Goal: Task Accomplishment & Management: Use online tool/utility

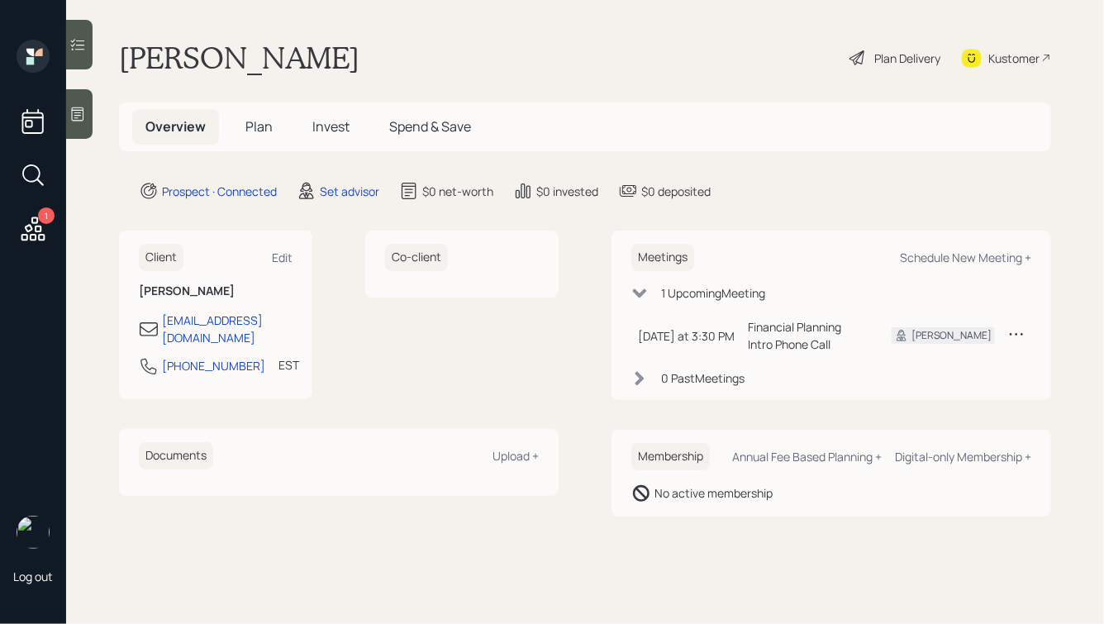
click at [83, 118] on icon at bounding box center [78, 114] width 12 height 14
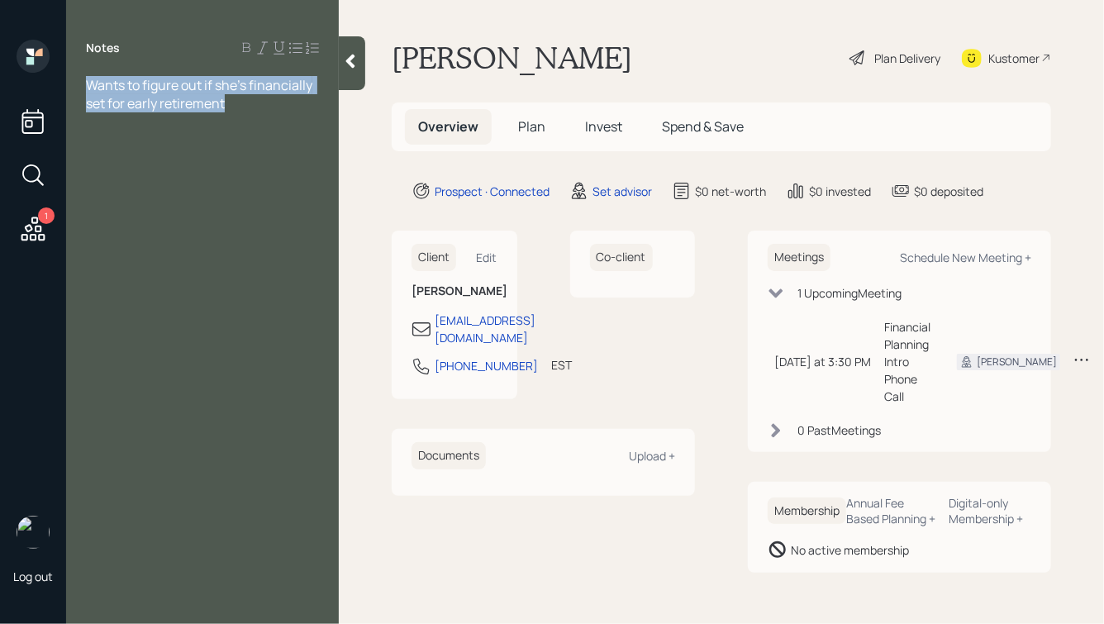
click at [89, 82] on span "Wants to figure out if she's financially set for early retirement" at bounding box center [200, 94] width 229 height 36
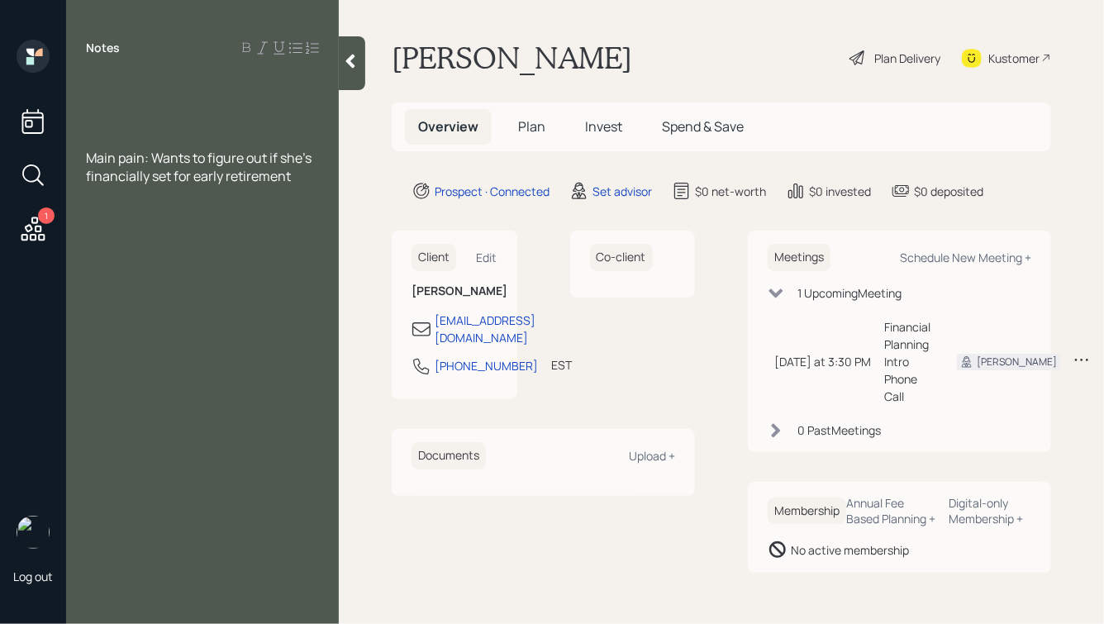
click at [105, 107] on div at bounding box center [202, 103] width 233 height 18
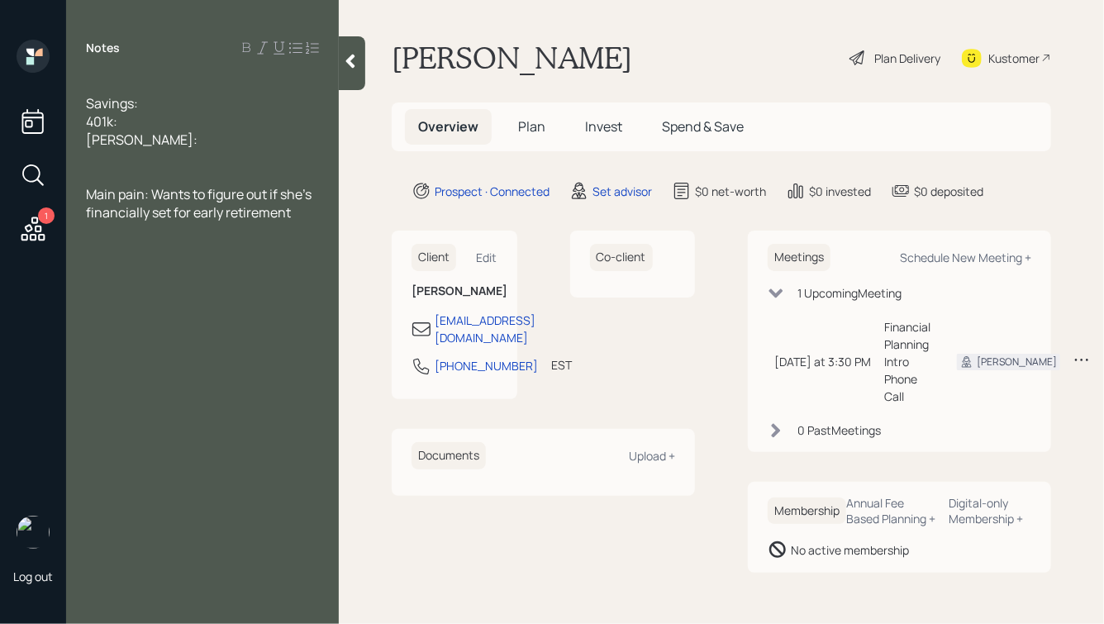
click at [116, 152] on div at bounding box center [202, 158] width 233 height 18
click at [95, 84] on div at bounding box center [202, 85] width 233 height 18
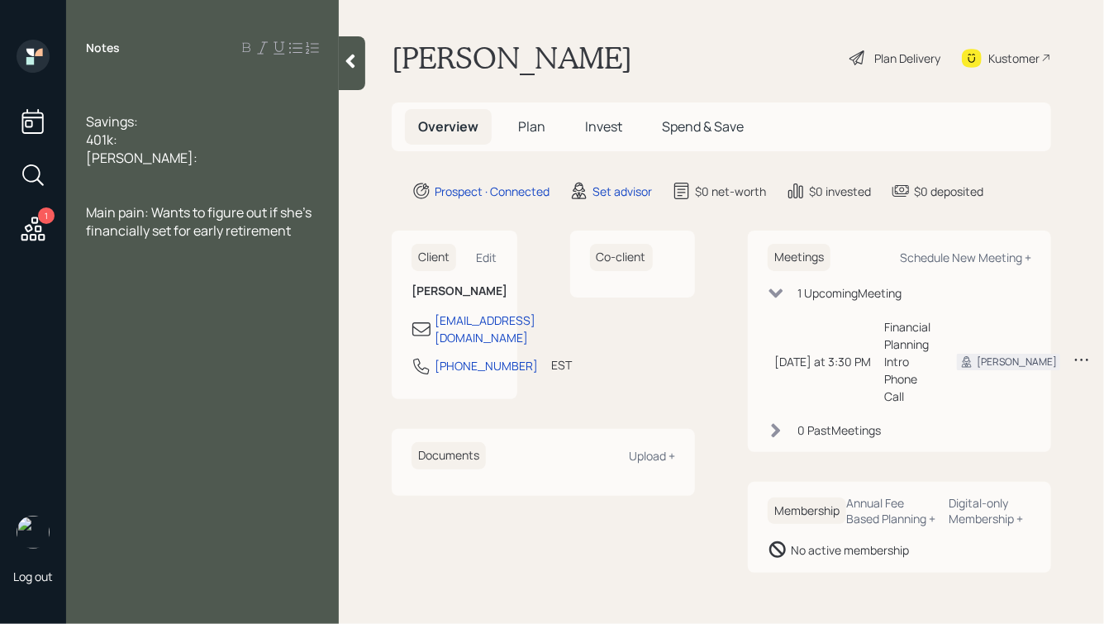
click at [102, 84] on div at bounding box center [202, 85] width 233 height 18
click at [99, 100] on div at bounding box center [202, 103] width 233 height 18
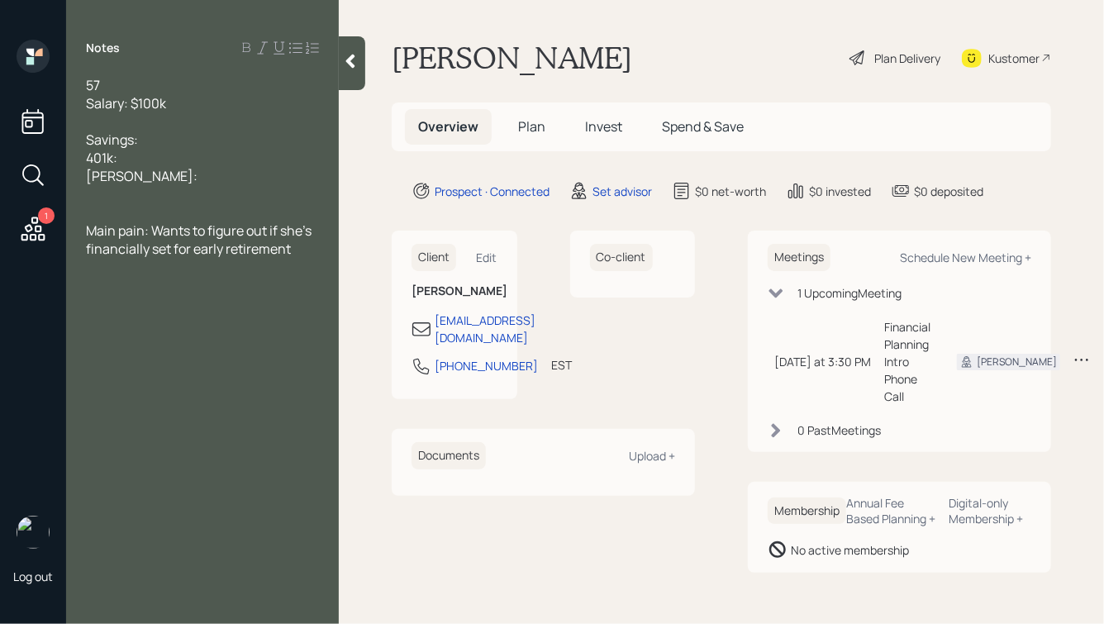
click at [143, 88] on div "57" at bounding box center [202, 85] width 233 height 18
click at [180, 103] on div "Salary: $100k" at bounding box center [202, 103] width 233 height 18
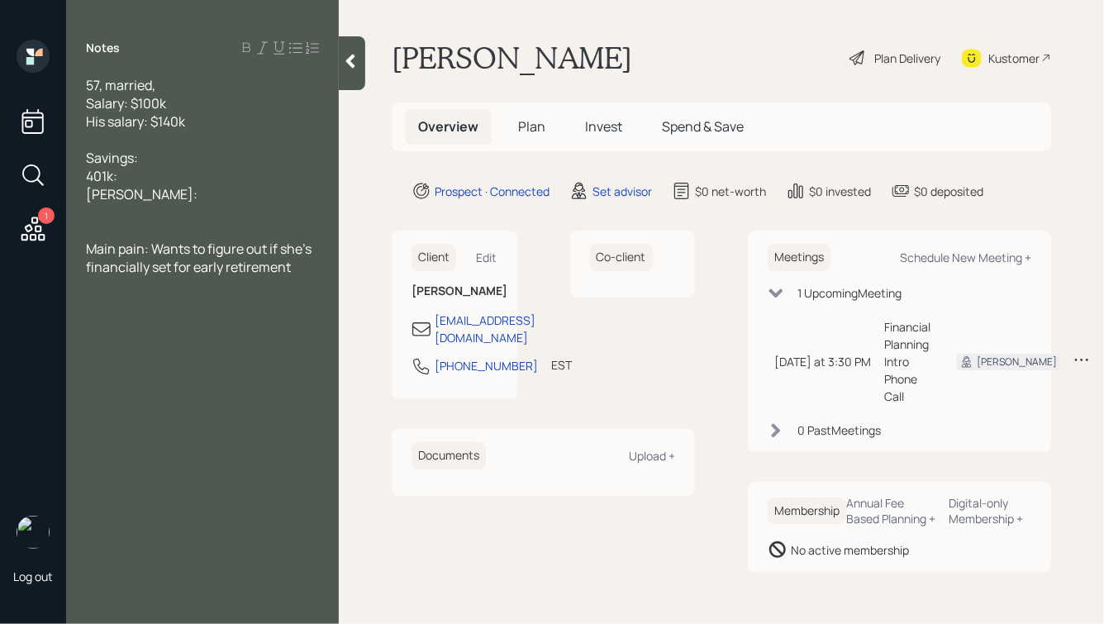
click at [163, 83] on div "57, married," at bounding box center [202, 85] width 233 height 18
click at [160, 156] on div "Savings:" at bounding box center [202, 158] width 233 height 18
click at [175, 197] on div "Roth IRA:" at bounding box center [202, 194] width 233 height 18
drag, startPoint x: 193, startPoint y: 200, endPoint x: 55, endPoint y: 150, distance: 146.9
click at [55, 150] on div "1 Log out Notes 57, married, husband is Salary: $100k His salary: $140k Savings…" at bounding box center [552, 312] width 1104 height 624
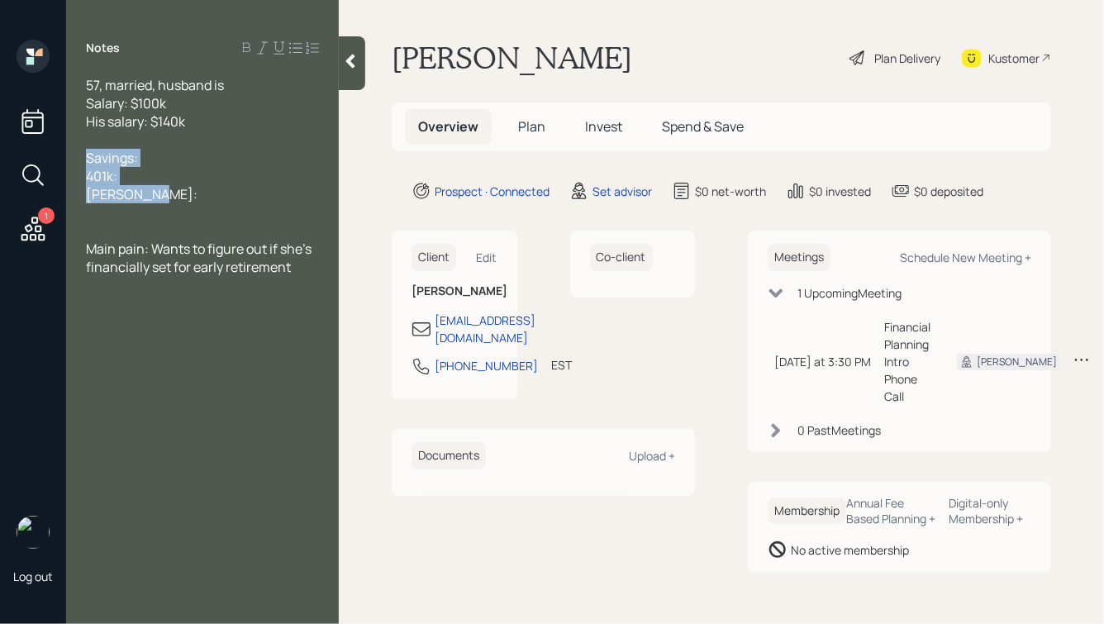
click at [183, 171] on div "401k:" at bounding box center [202, 176] width 233 height 18
click at [167, 160] on div "Savings:" at bounding box center [202, 158] width 233 height 18
drag, startPoint x: 131, startPoint y: 159, endPoint x: 82, endPoint y: 164, distance: 48.9
click at [82, 164] on div "57, married, husband is Salary: $100k His salary: $140k Savings: $180k 401k: Ro…" at bounding box center [202, 176] width 273 height 200
click at [213, 159] on div "Checking: $180k" at bounding box center [202, 158] width 233 height 18
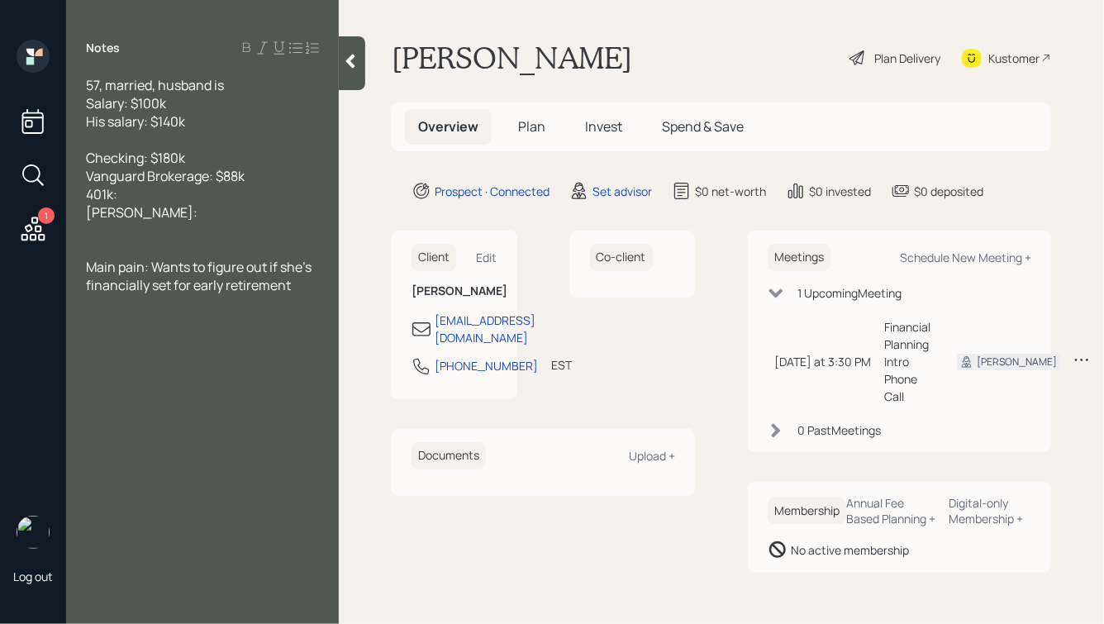
click at [139, 193] on div "401k:" at bounding box center [202, 194] width 233 height 18
click at [162, 211] on div "Roth IRA:" at bounding box center [202, 212] width 233 height 18
click at [126, 191] on div "401k:" at bounding box center [202, 194] width 233 height 18
click at [191, 219] on div "Roth IRA: $180k" at bounding box center [202, 212] width 233 height 18
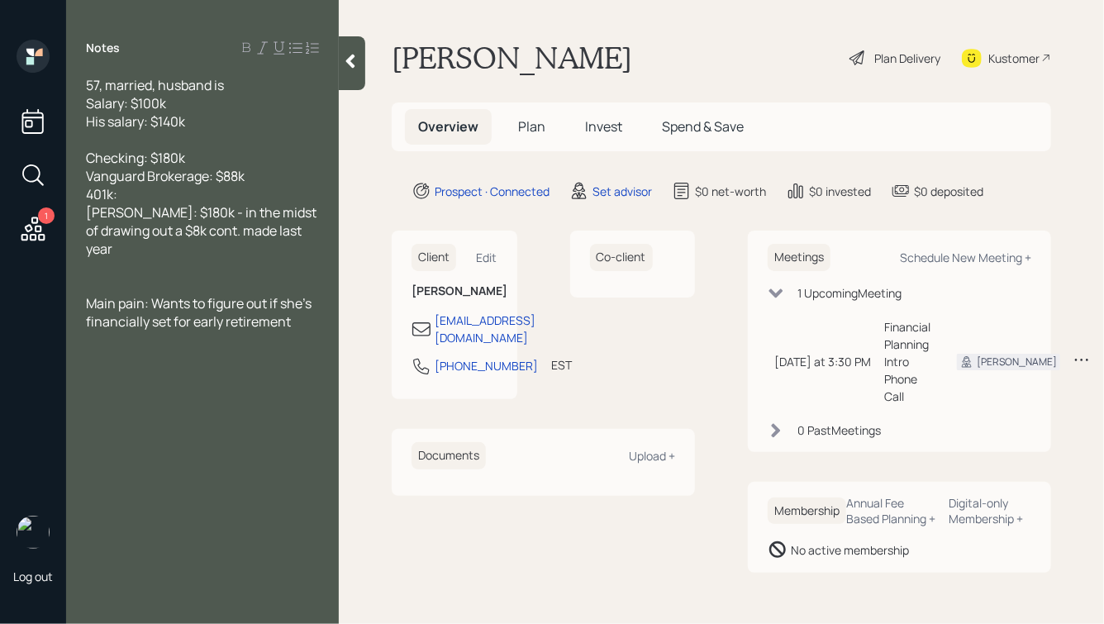
click at [172, 214] on span "Roth IRA: $180k - in the midst of drawing out a $8k cont. made last year" at bounding box center [202, 230] width 233 height 55
click at [239, 178] on span "Vanguard Brokerage: $88k" at bounding box center [165, 176] width 159 height 18
click at [263, 177] on div "Vanguard Brokerage: $80k" at bounding box center [202, 176] width 233 height 18
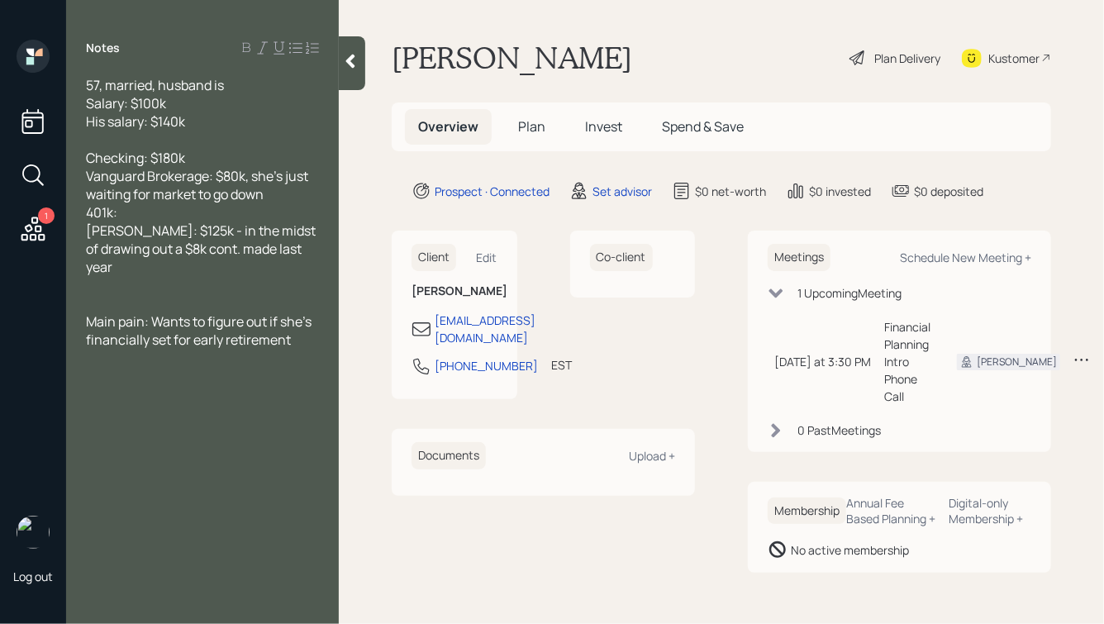
click at [178, 209] on div "401k:" at bounding box center [202, 212] width 233 height 18
drag, startPoint x: 178, startPoint y: 209, endPoint x: 77, endPoint y: 216, distance: 101.8
click at [77, 216] on div "57, married, husband is Salary: $100k His salary: $140k Checking: $180k Vanguar…" at bounding box center [202, 212] width 273 height 273
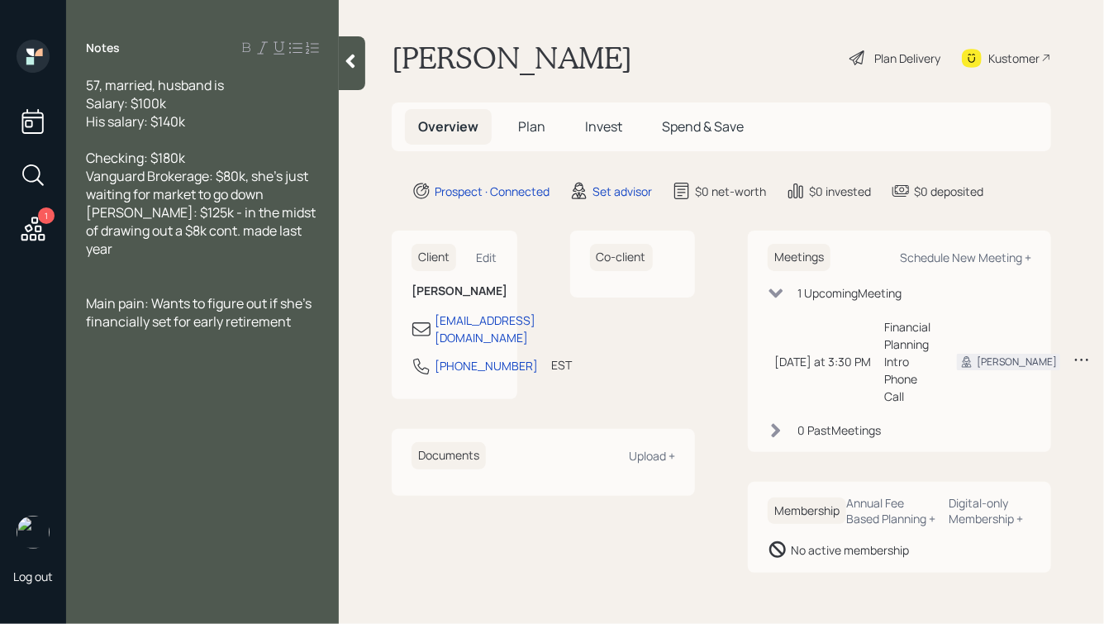
click at [138, 258] on div at bounding box center [202, 267] width 233 height 18
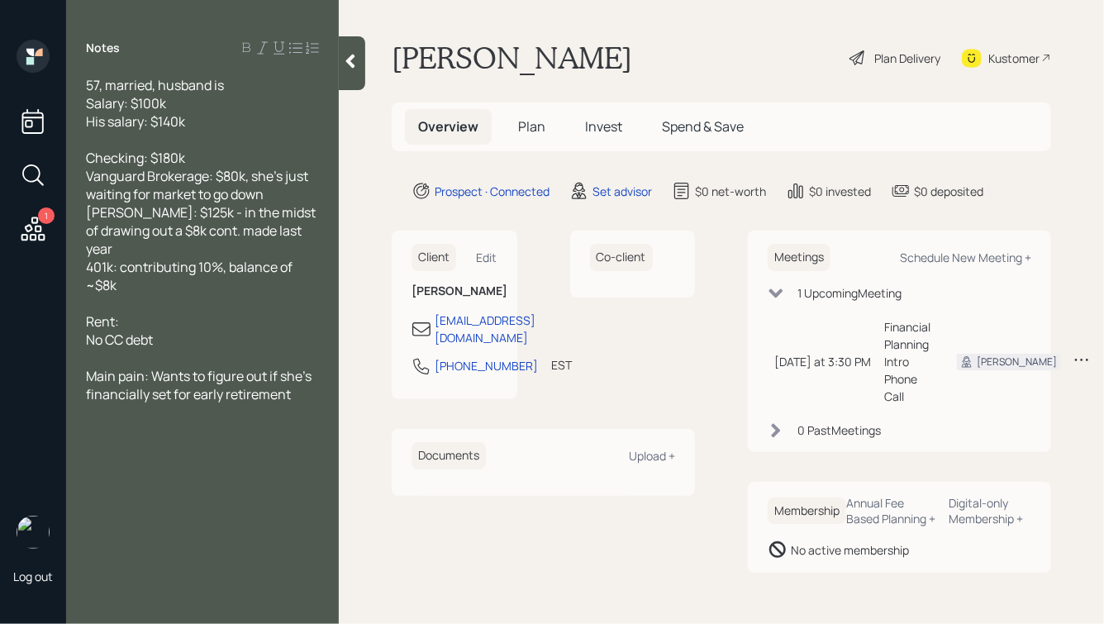
click at [236, 87] on div "57, married, husband is" at bounding box center [202, 85] width 233 height 18
click at [229, 118] on div "His salary: $140k" at bounding box center [202, 121] width 233 height 18
click at [199, 124] on div "His salary: $140k" at bounding box center [202, 121] width 233 height 18
click at [165, 270] on div "401k: contributing 10%, balance of ~$8k" at bounding box center [202, 276] width 233 height 36
click at [88, 159] on span "Checking: $180k" at bounding box center [135, 158] width 99 height 18
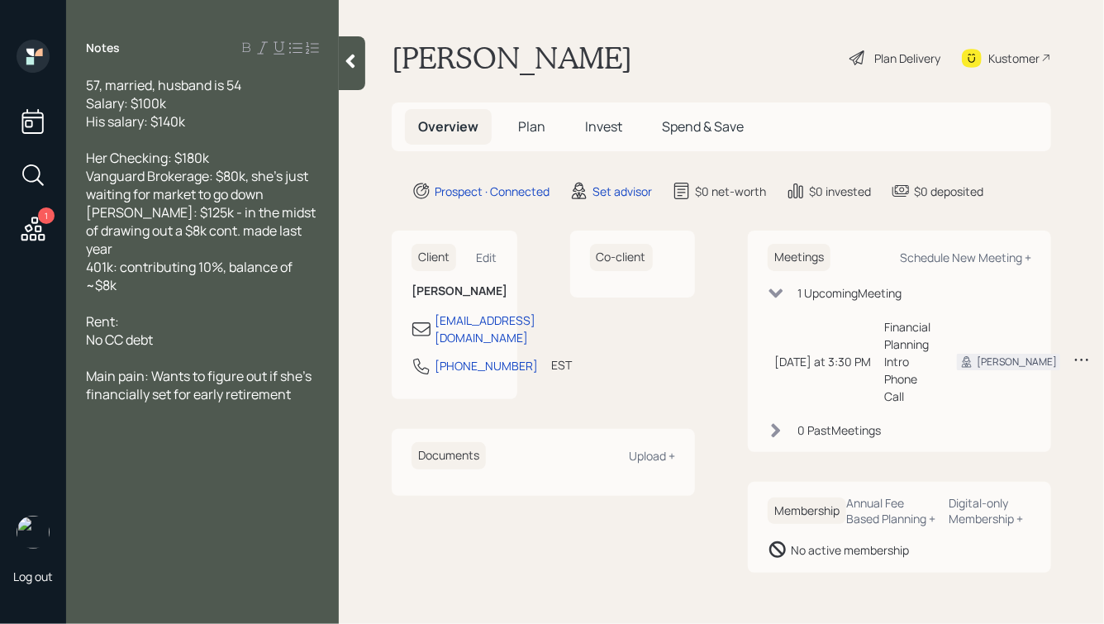
click at [86, 177] on span "Vanguard Brokerage: $80k, she's just waiting for market to go down" at bounding box center [198, 185] width 225 height 36
click at [88, 214] on span "Roth IRA: $125k - in the midst of drawing out a $8k cont. made last year" at bounding box center [202, 230] width 232 height 55
click at [87, 258] on span "401k: contributing 10%, balance of ~$8k" at bounding box center [190, 276] width 209 height 36
click at [349, 73] on div at bounding box center [352, 63] width 26 height 54
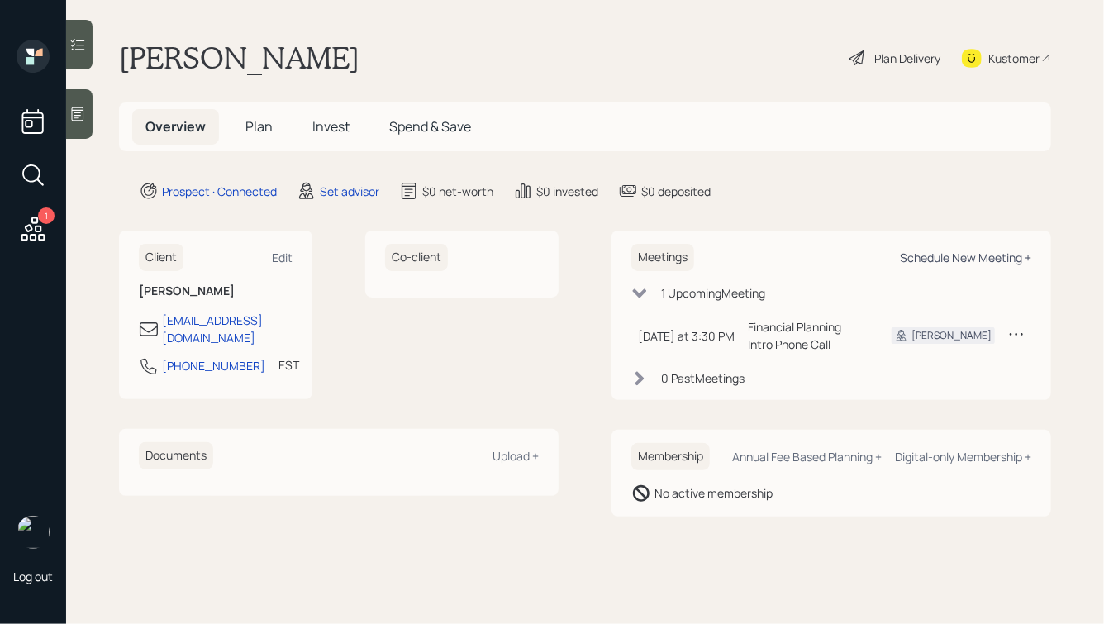
click at [944, 257] on div "Schedule New Meeting +" at bounding box center [965, 258] width 131 height 16
select select "round-robin"
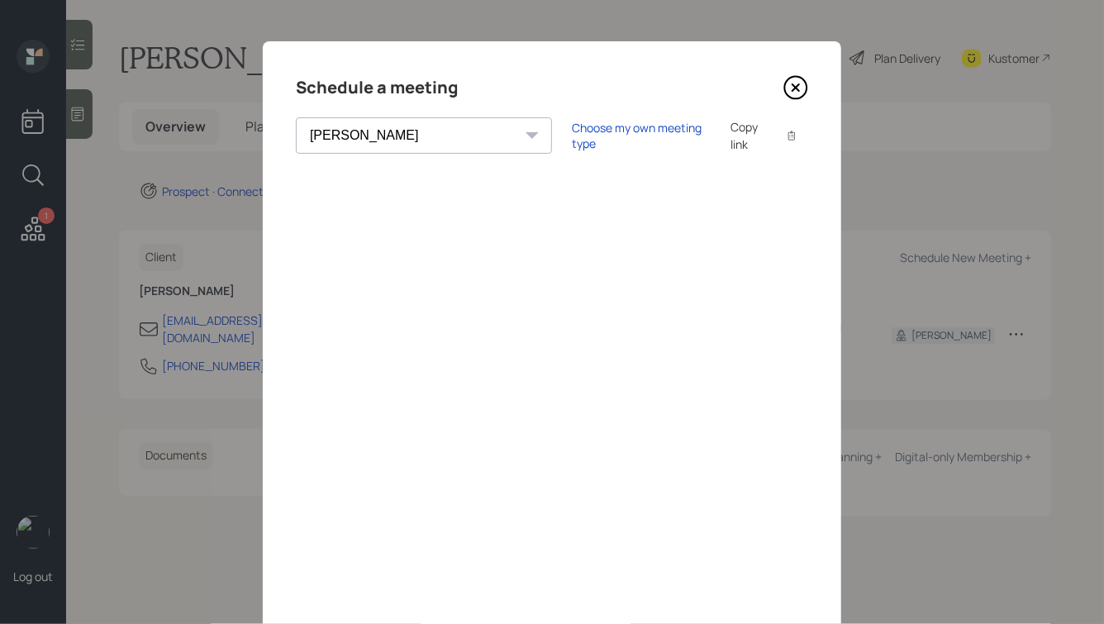
scroll to position [36, 0]
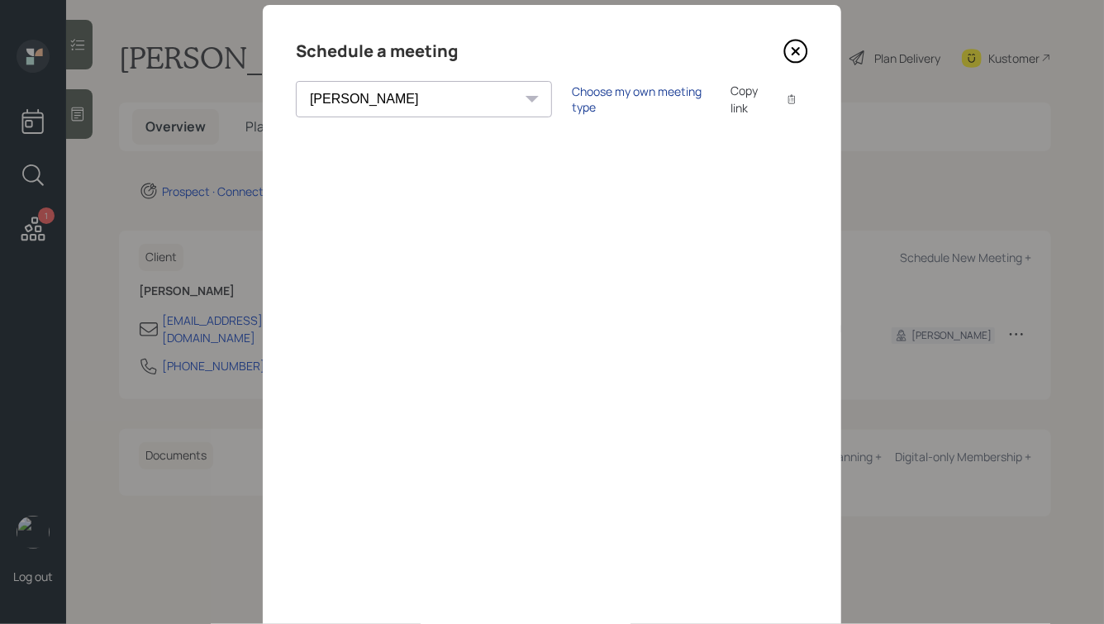
click at [572, 96] on div "Choose my own meeting type" at bounding box center [641, 98] width 139 height 31
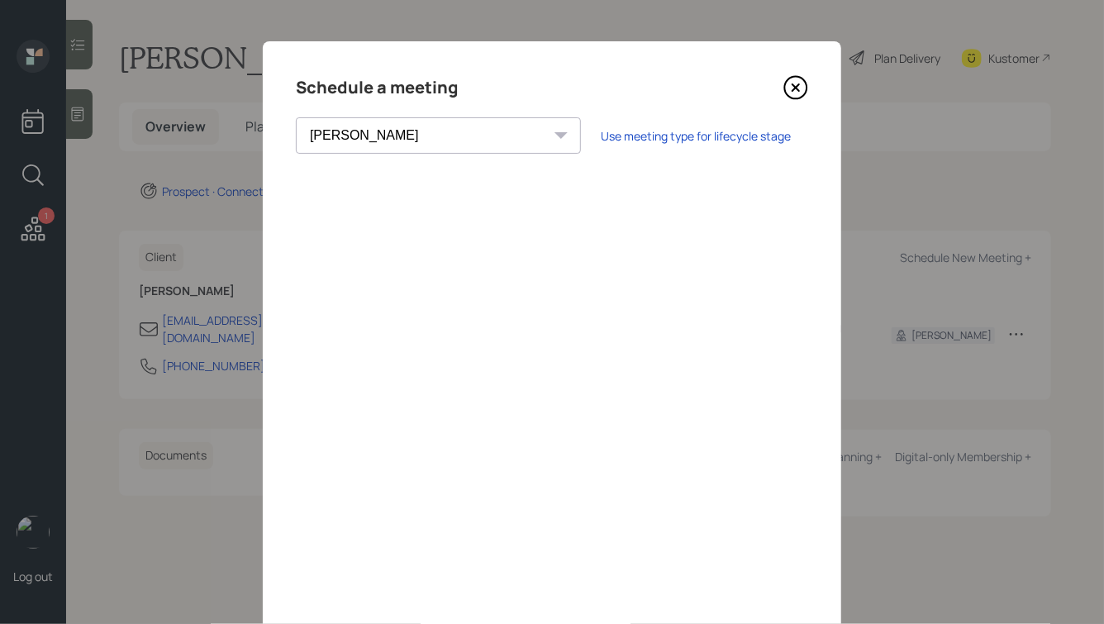
click at [789, 86] on icon at bounding box center [795, 87] width 25 height 25
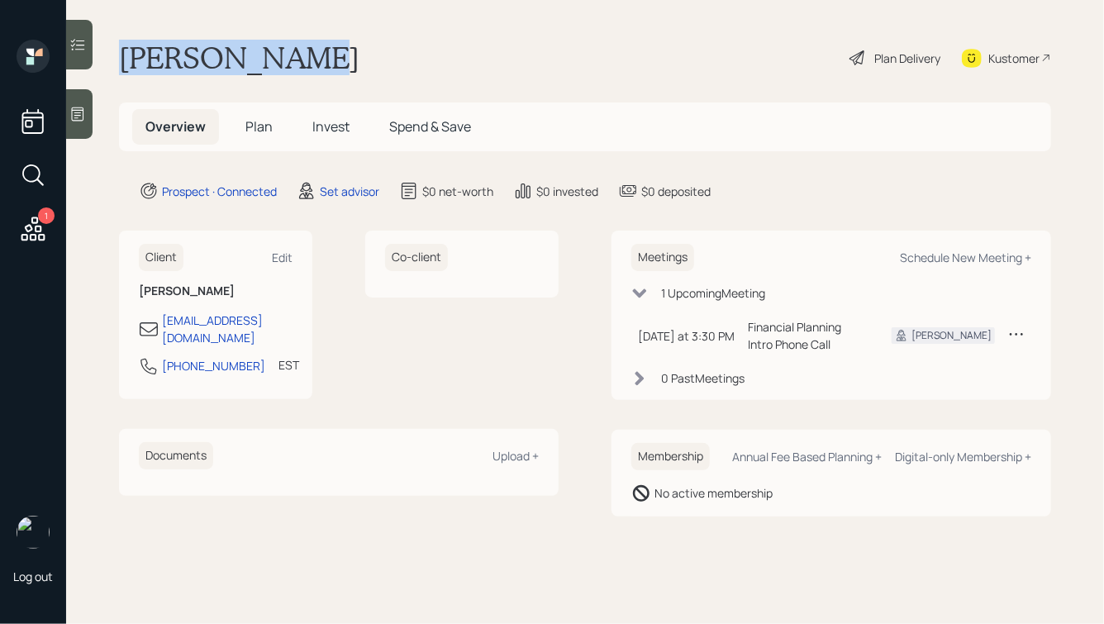
drag, startPoint x: 302, startPoint y: 65, endPoint x: 87, endPoint y: 42, distance: 216.1
click at [87, 42] on div "1 Log out Olga Pleshan Plan Delivery Kustomer Overview Plan Invest Spend & Save…" at bounding box center [552, 312] width 1104 height 624
click at [183, 67] on h1 "Olga Pleshan" at bounding box center [239, 58] width 240 height 36
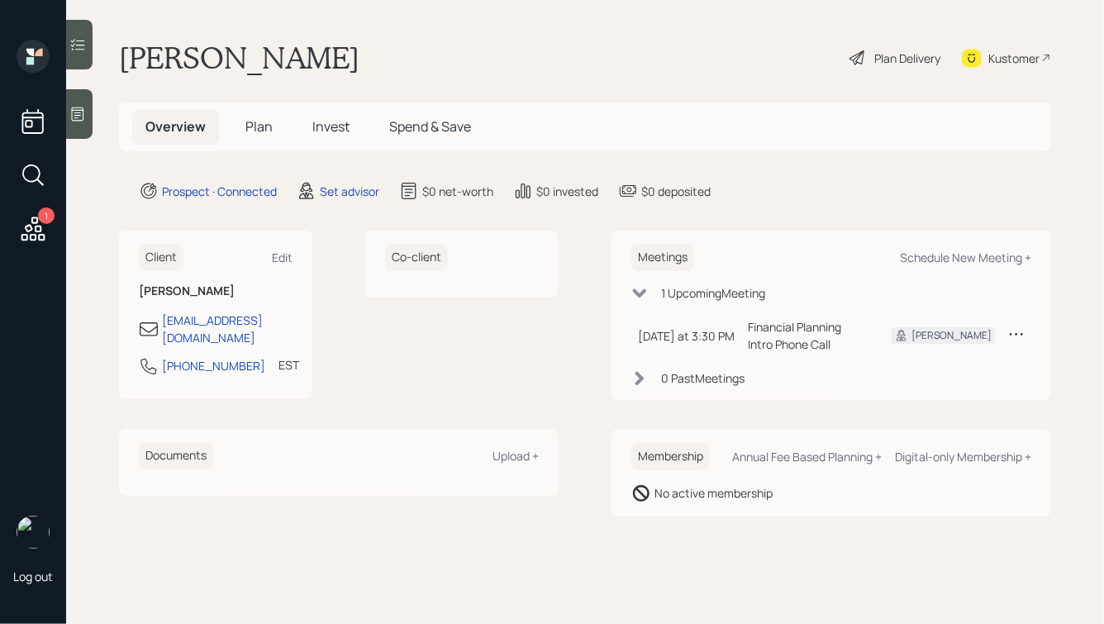
click at [88, 106] on div at bounding box center [79, 114] width 26 height 50
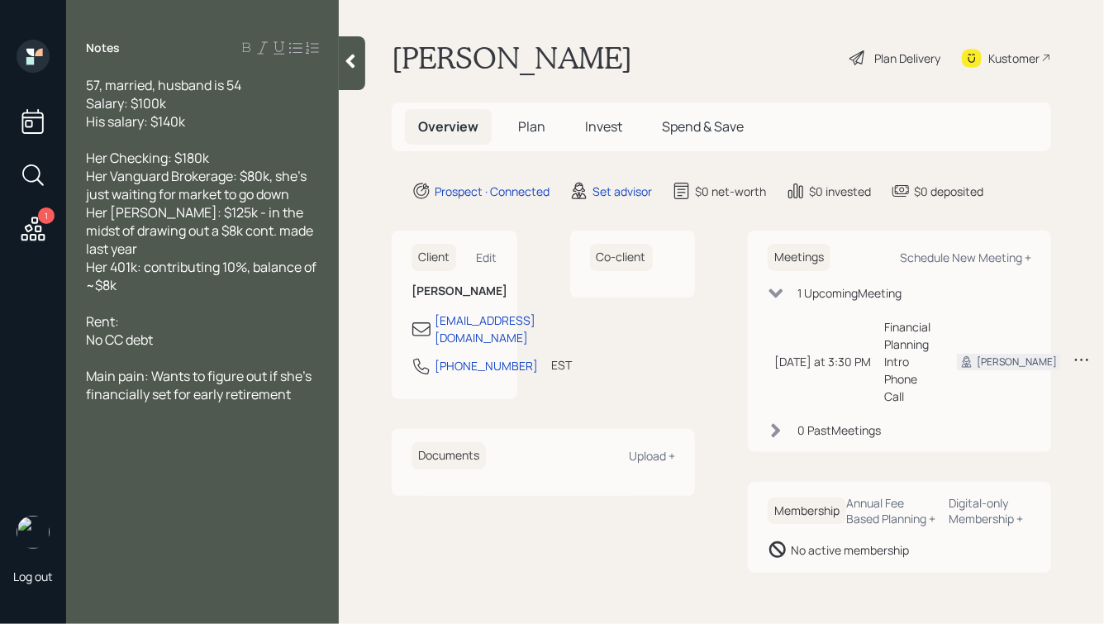
click at [222, 269] on div "Her Checking: $180k Her Vanguard Brokerage: $80k, she's just waiting for market…" at bounding box center [202, 221] width 233 height 145
click at [352, 65] on icon at bounding box center [350, 62] width 9 height 14
